Goal: Answer question/provide support

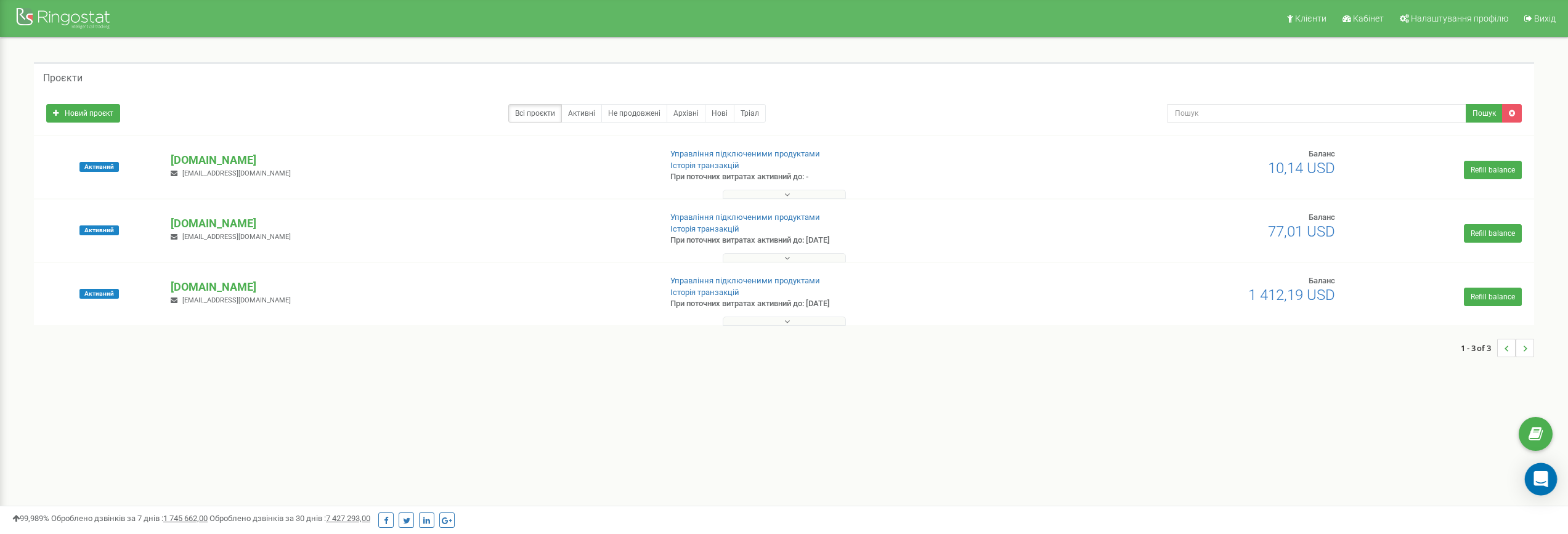
click at [1539, 484] on icon "Open Intercom Messenger" at bounding box center [1541, 478] width 14 height 16
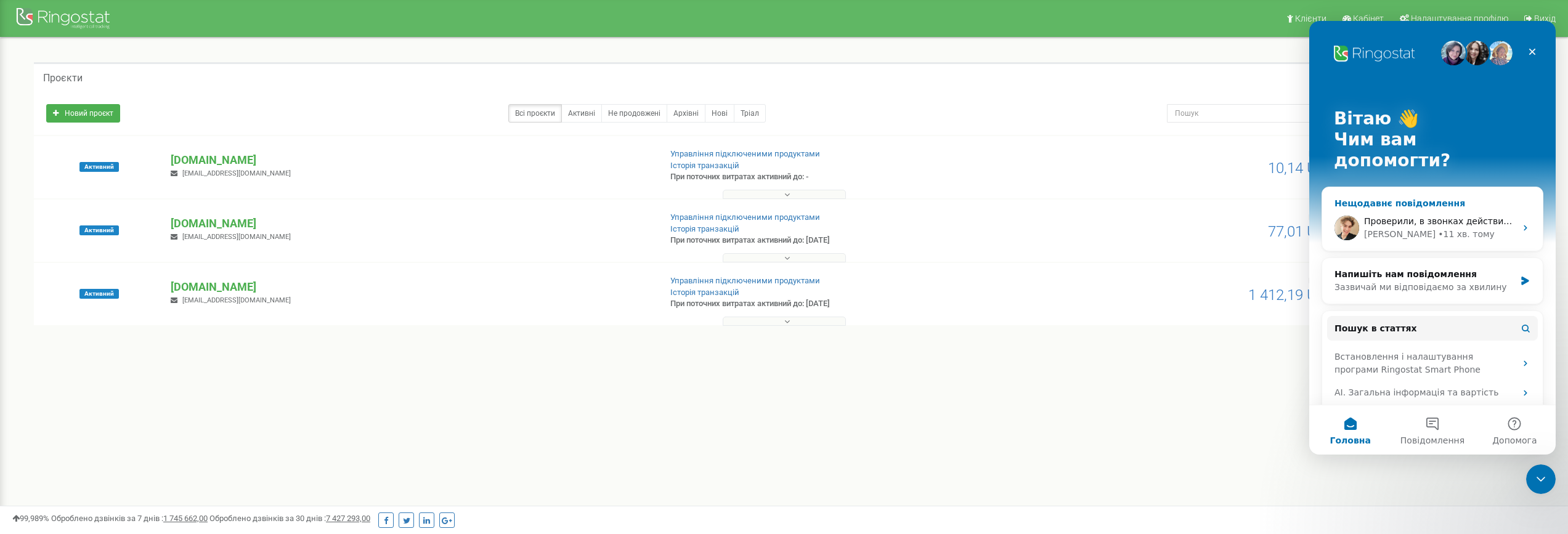
click at [1438, 228] on div "• 11 хв. тому" at bounding box center [1466, 234] width 56 height 13
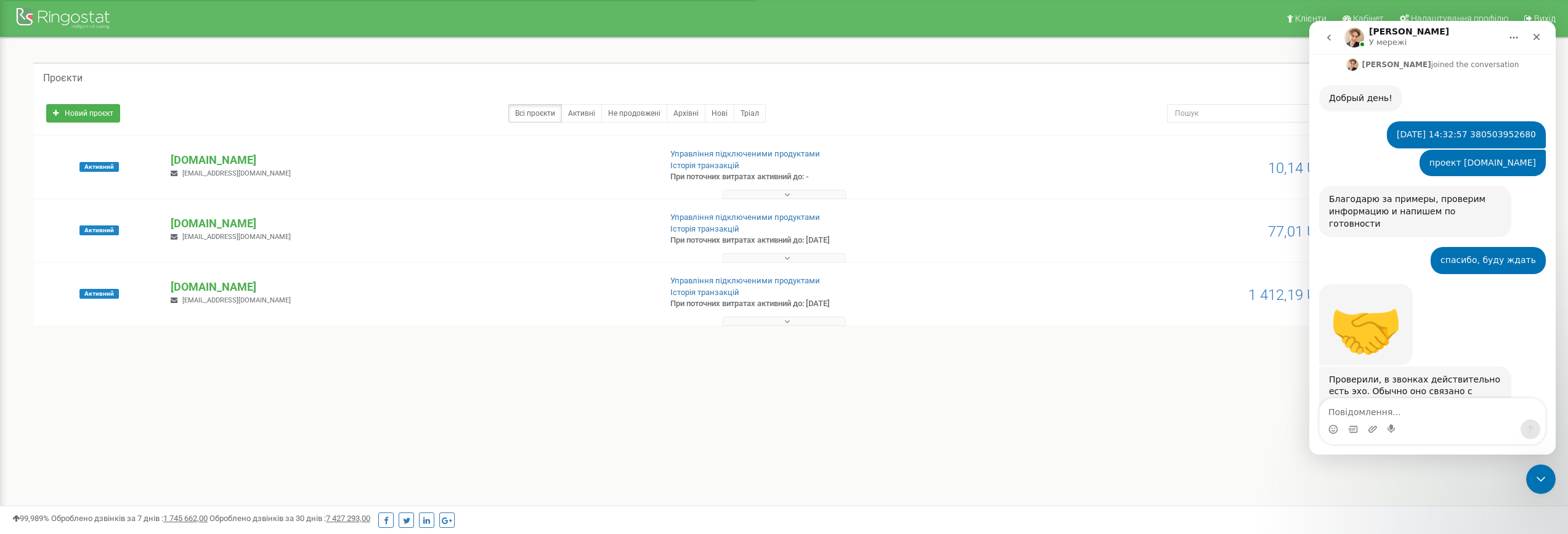
scroll to position [884, 0]
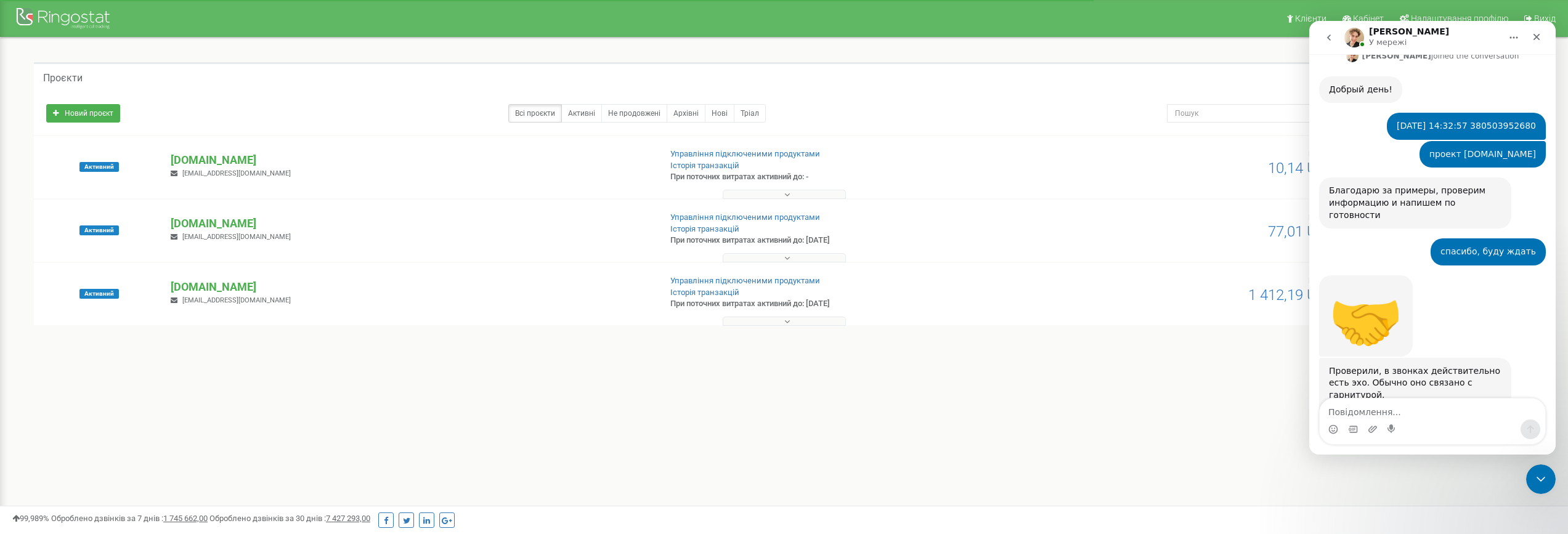
click at [1385, 409] on textarea "Повідомлення..." at bounding box center [1433, 409] width 225 height 21
type textarea "z"
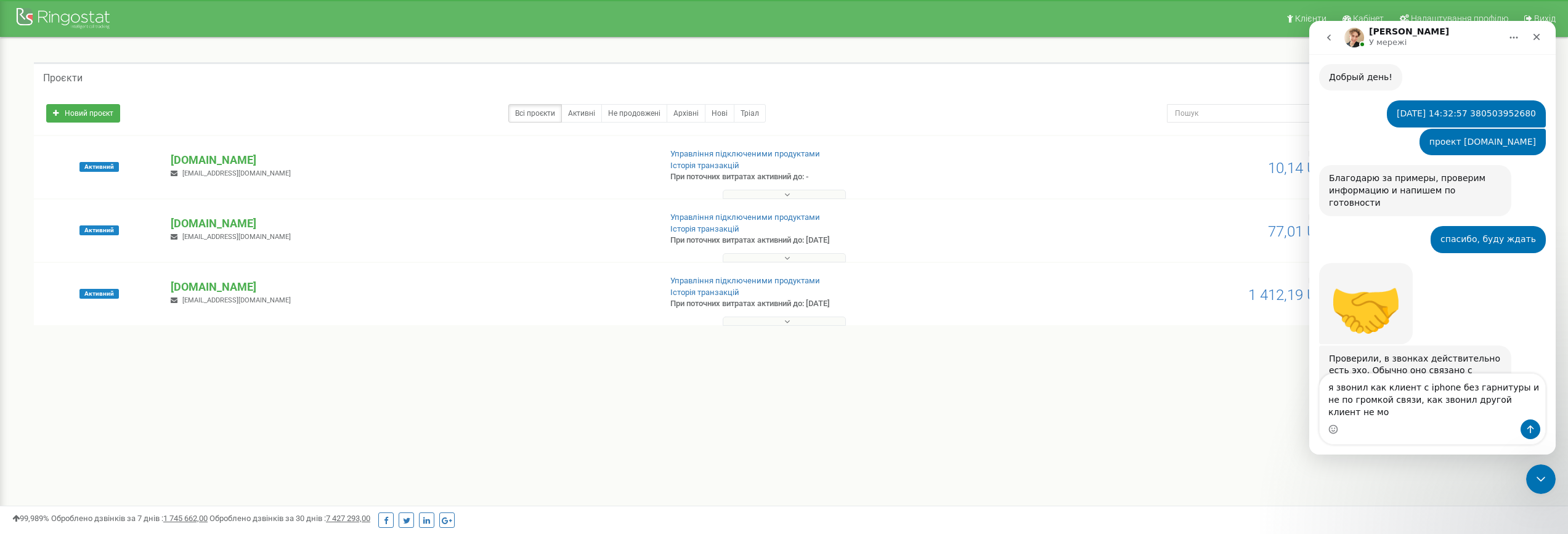
scroll to position [909, 0]
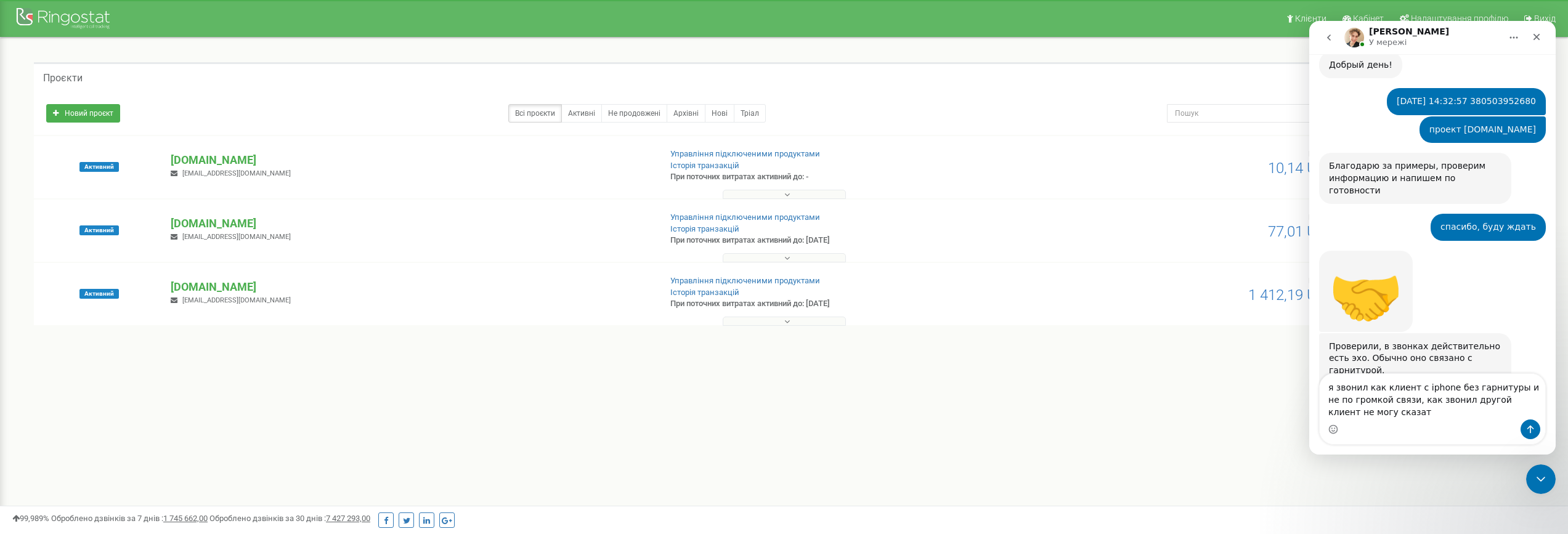
type textarea "я звонил как клиент с iphone без гарнитуры и не по громкой связи, как звонил др…"
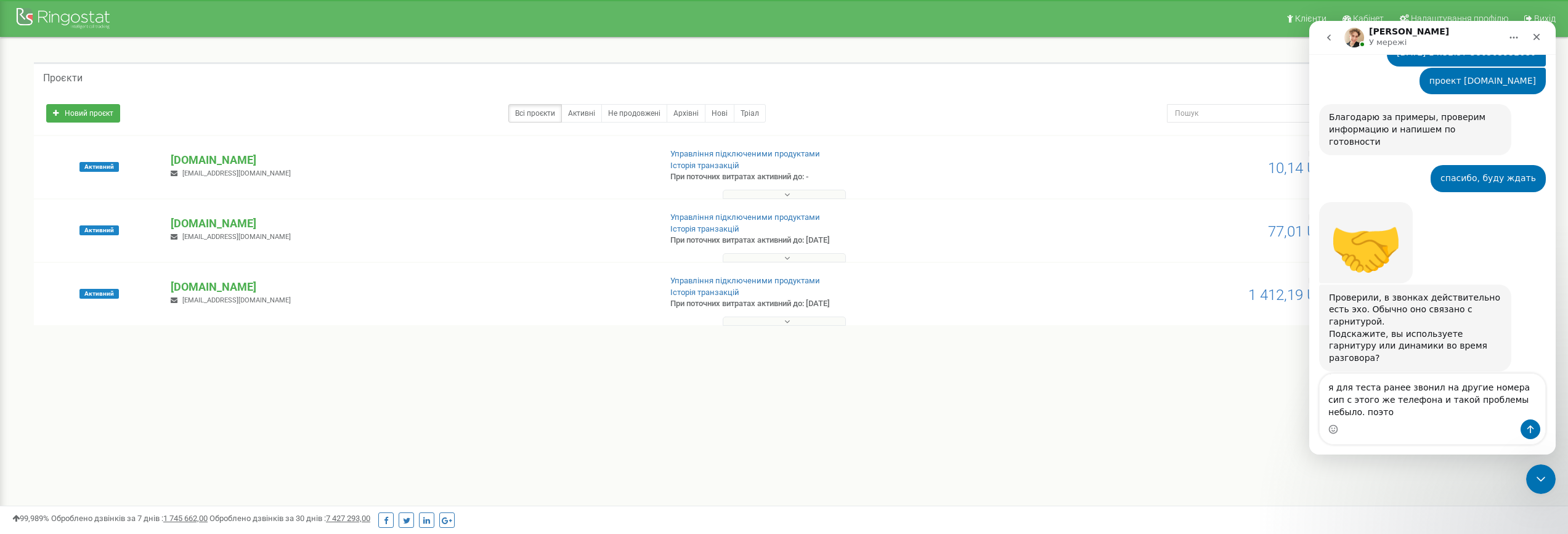
scroll to position [970, 0]
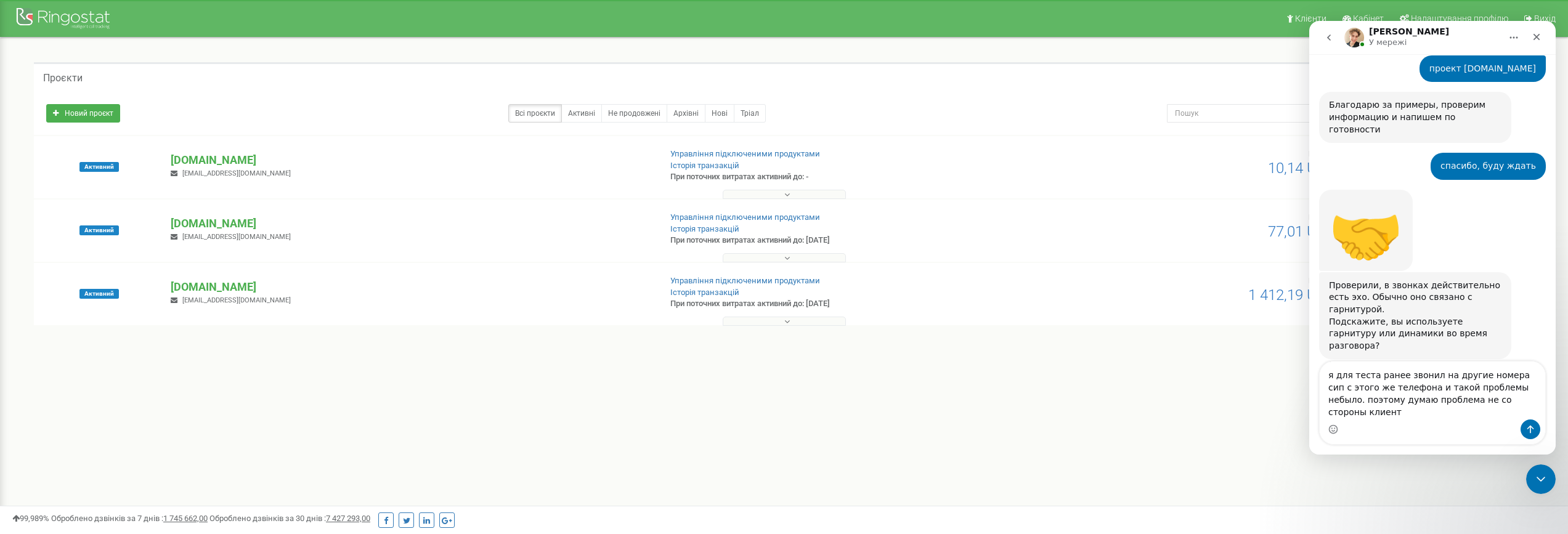
type textarea "я для теста ранее звонил на другие номера сип с этого же телефона и такой пробл…"
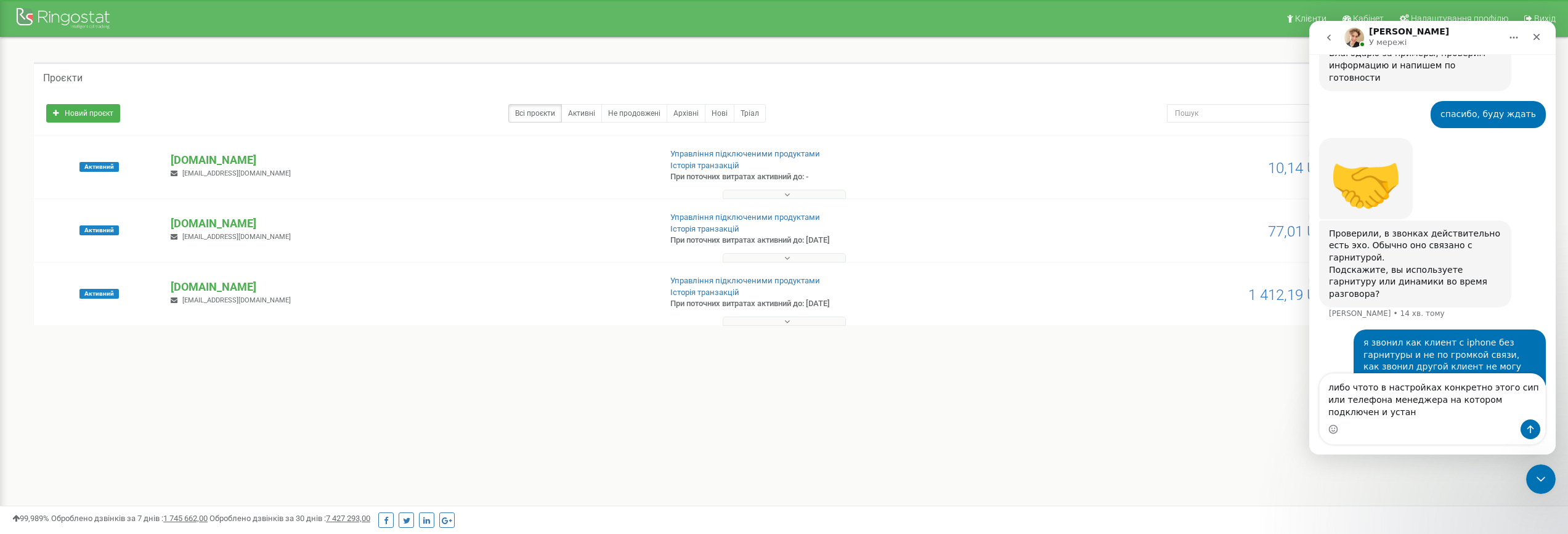
scroll to position [1033, 0]
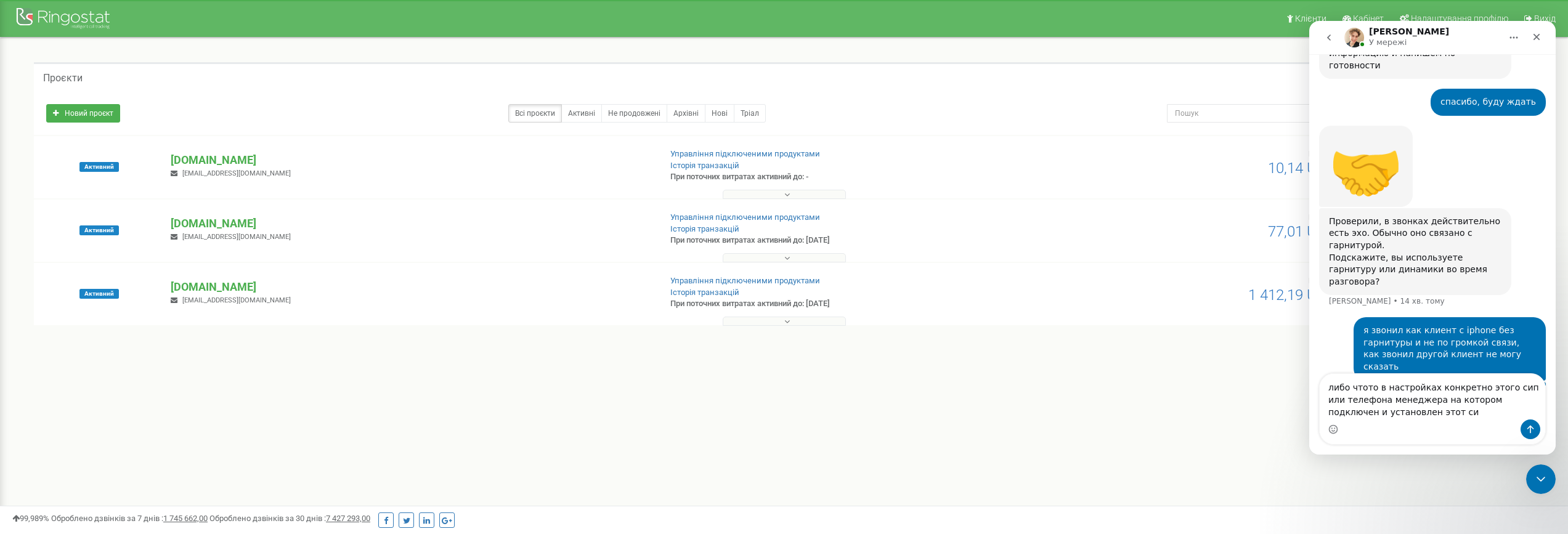
type textarea "либо чтото в настройках конкретно этого сип или телефона менеджера на котором п…"
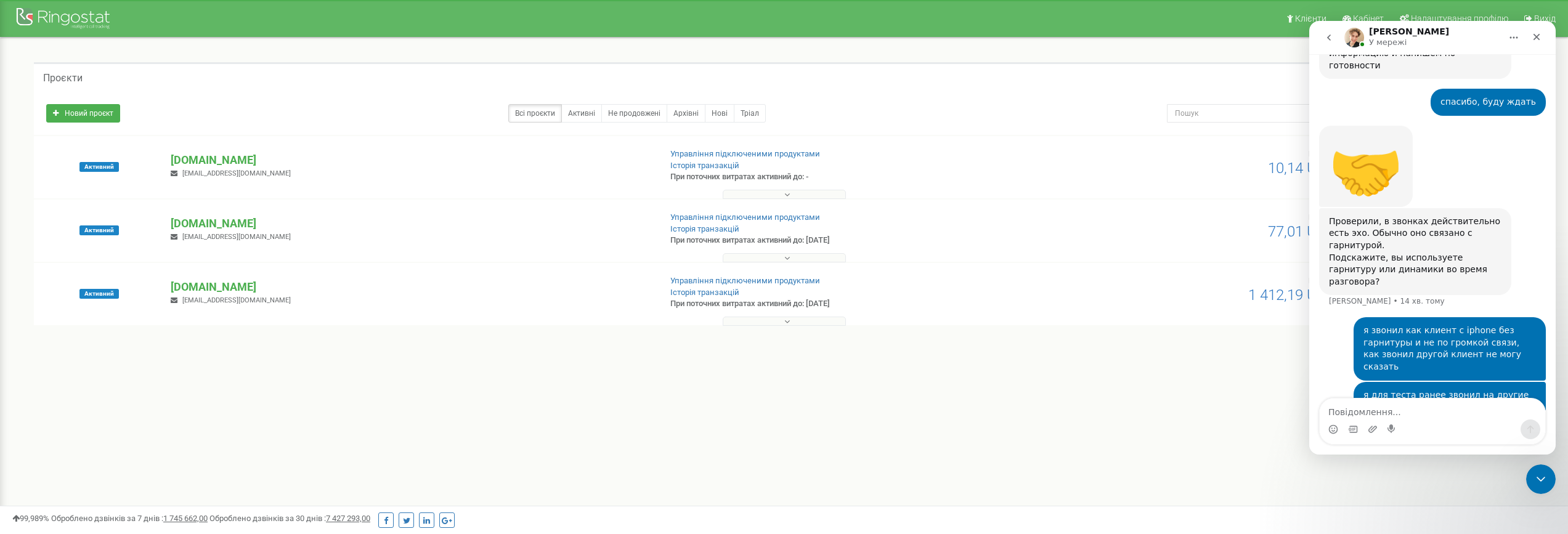
scroll to position [1073, 0]
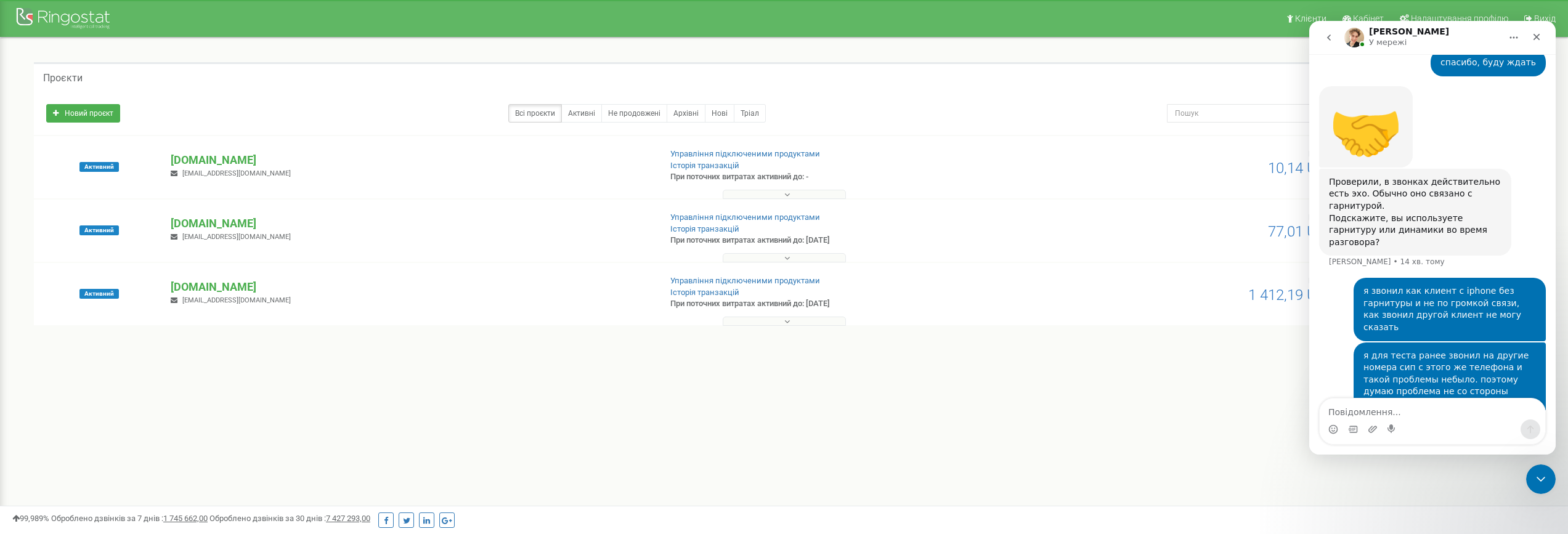
click at [1404, 413] on textarea "Повідомлення..." at bounding box center [1433, 409] width 225 height 21
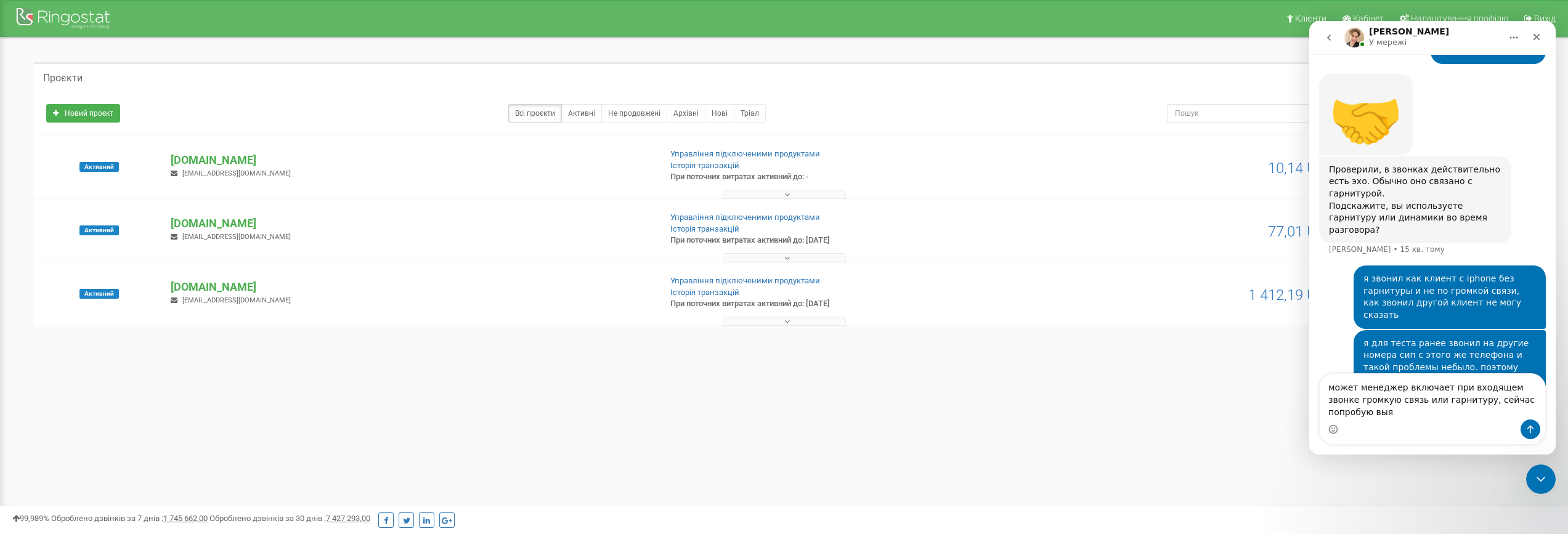
scroll to position [1098, 0]
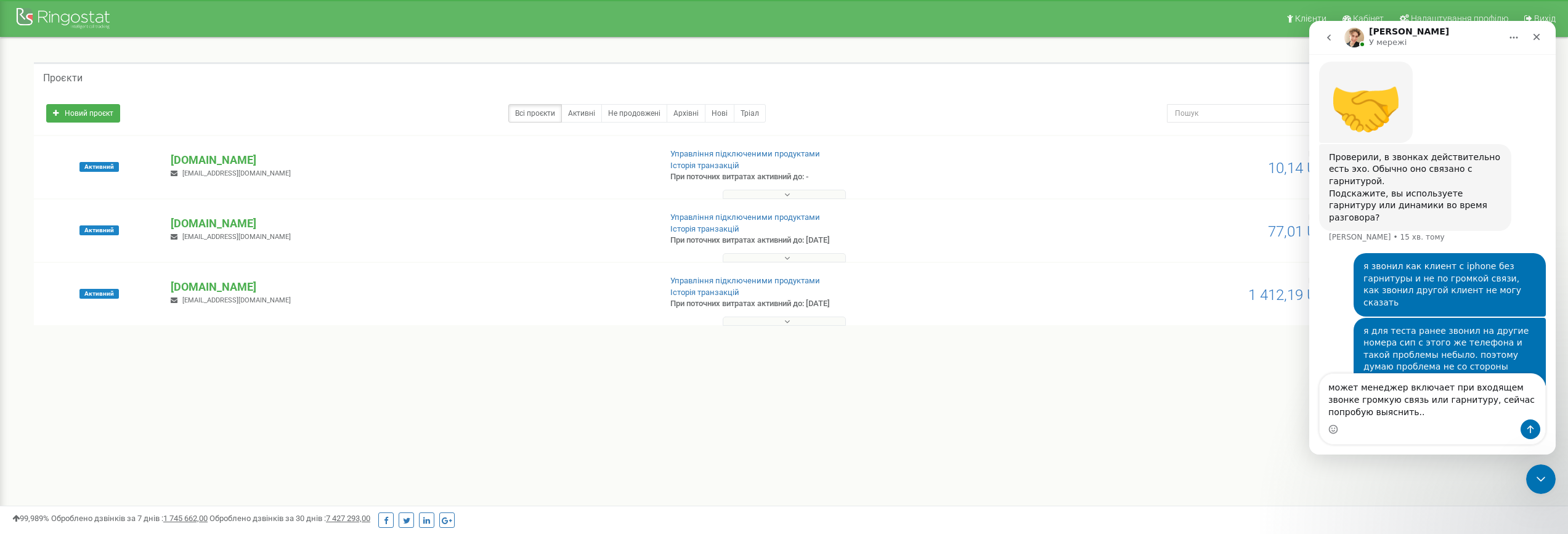
type textarea "может менеджер включает при входящем звонке громкую связь или гарнитуру, сейчас…"
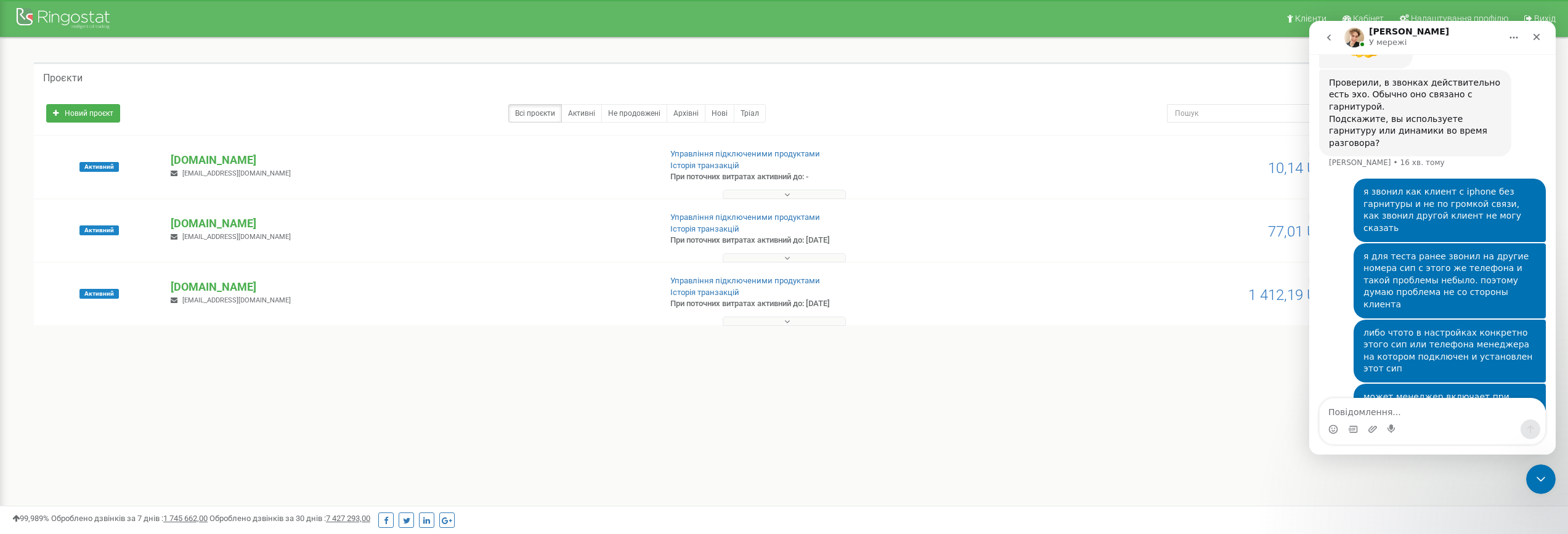
scroll to position [1173, 0]
click at [204, 286] on p "[DOMAIN_NAME]" at bounding box center [410, 287] width 479 height 16
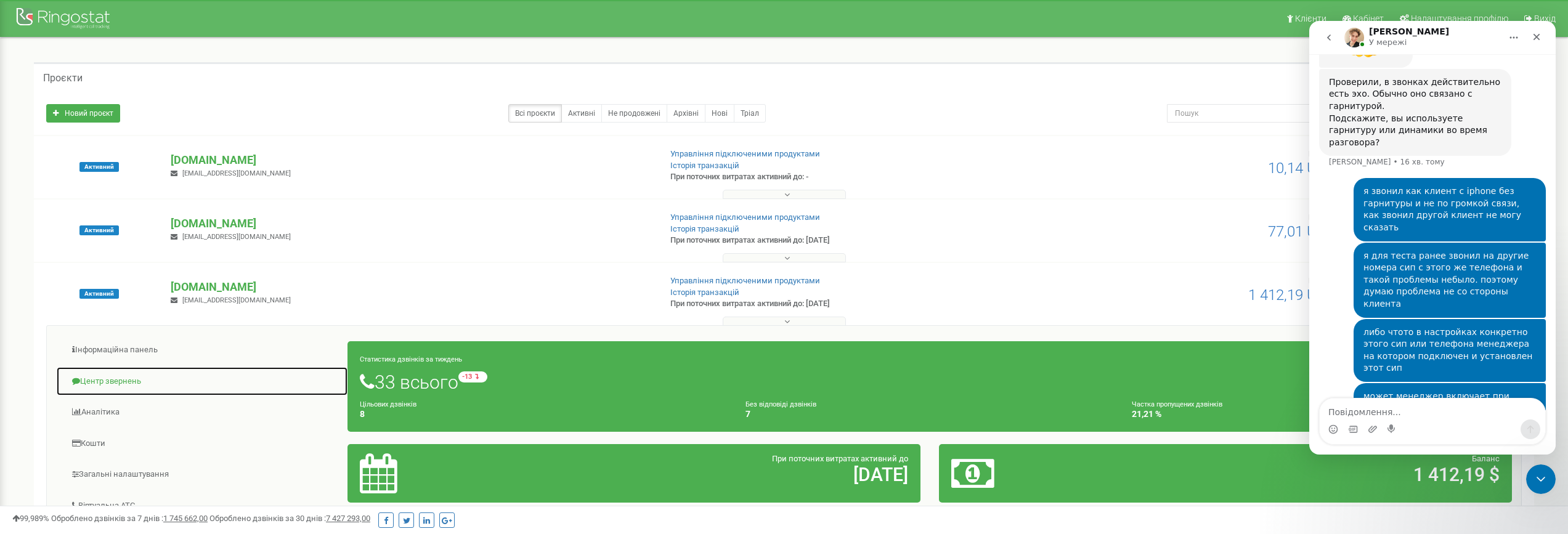
click at [128, 377] on link "Центр звернень" at bounding box center [202, 382] width 292 height 30
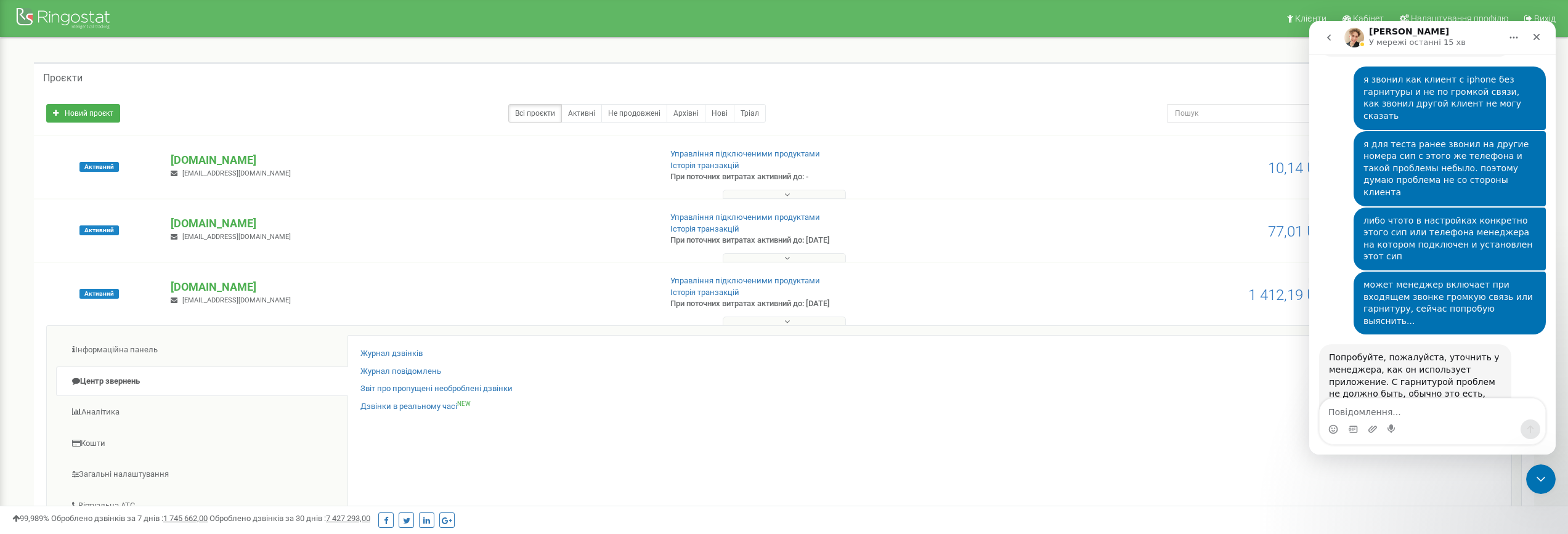
scroll to position [1271, 0]
click at [1538, 36] on icon "Закрити" at bounding box center [1536, 37] width 10 height 10
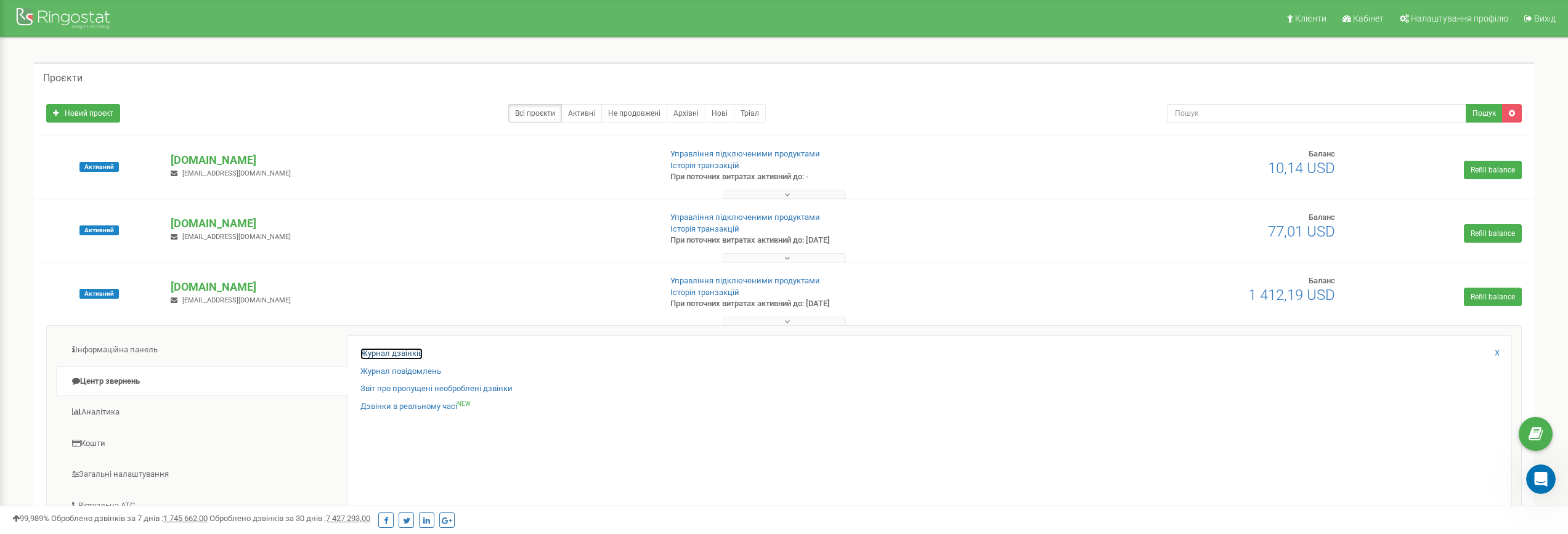
click at [404, 354] on link "Журнал дзвінків" at bounding box center [391, 354] width 62 height 12
